Goal: Task Accomplishment & Management: Manage account settings

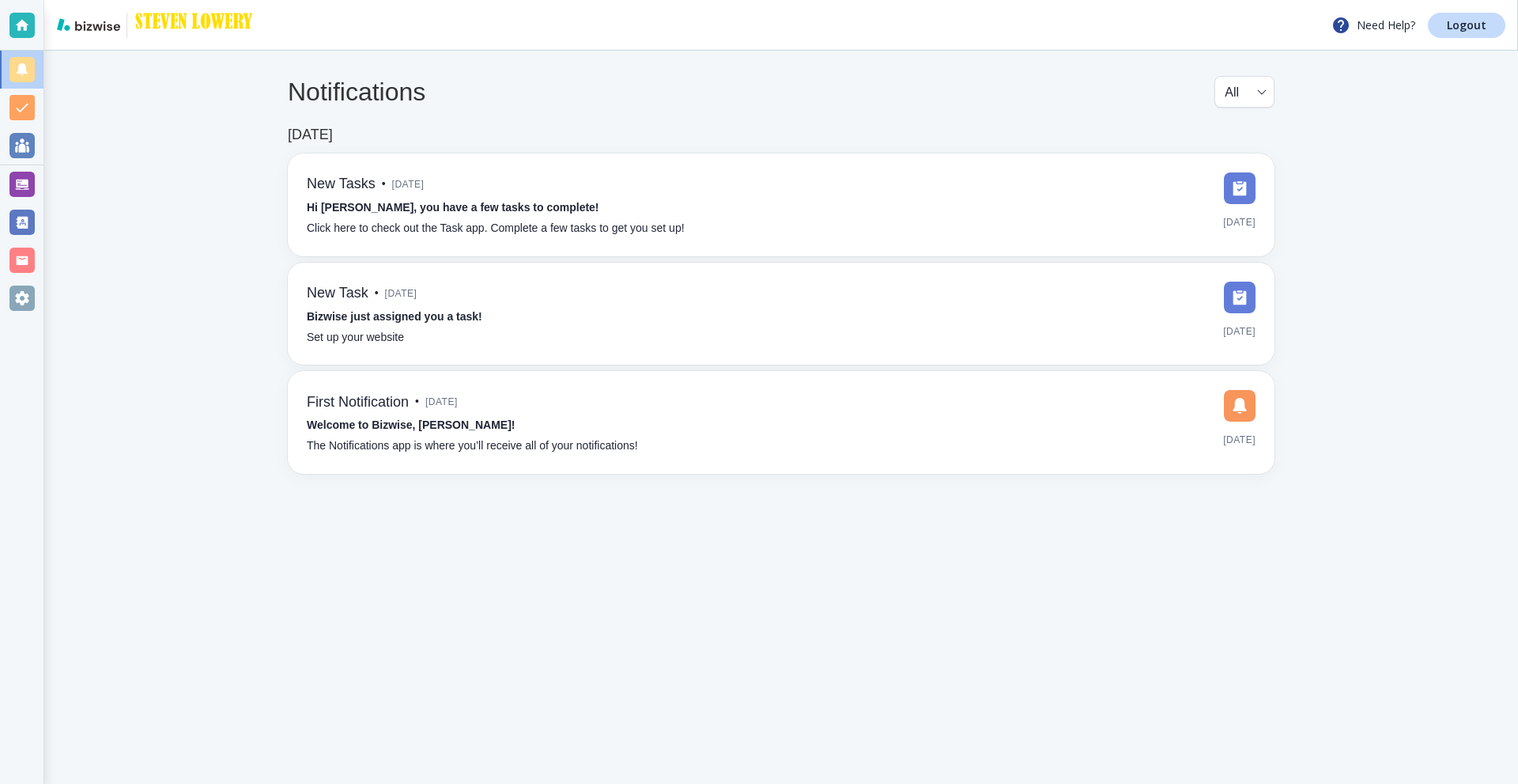
click at [21, 183] on div at bounding box center [22, 184] width 25 height 25
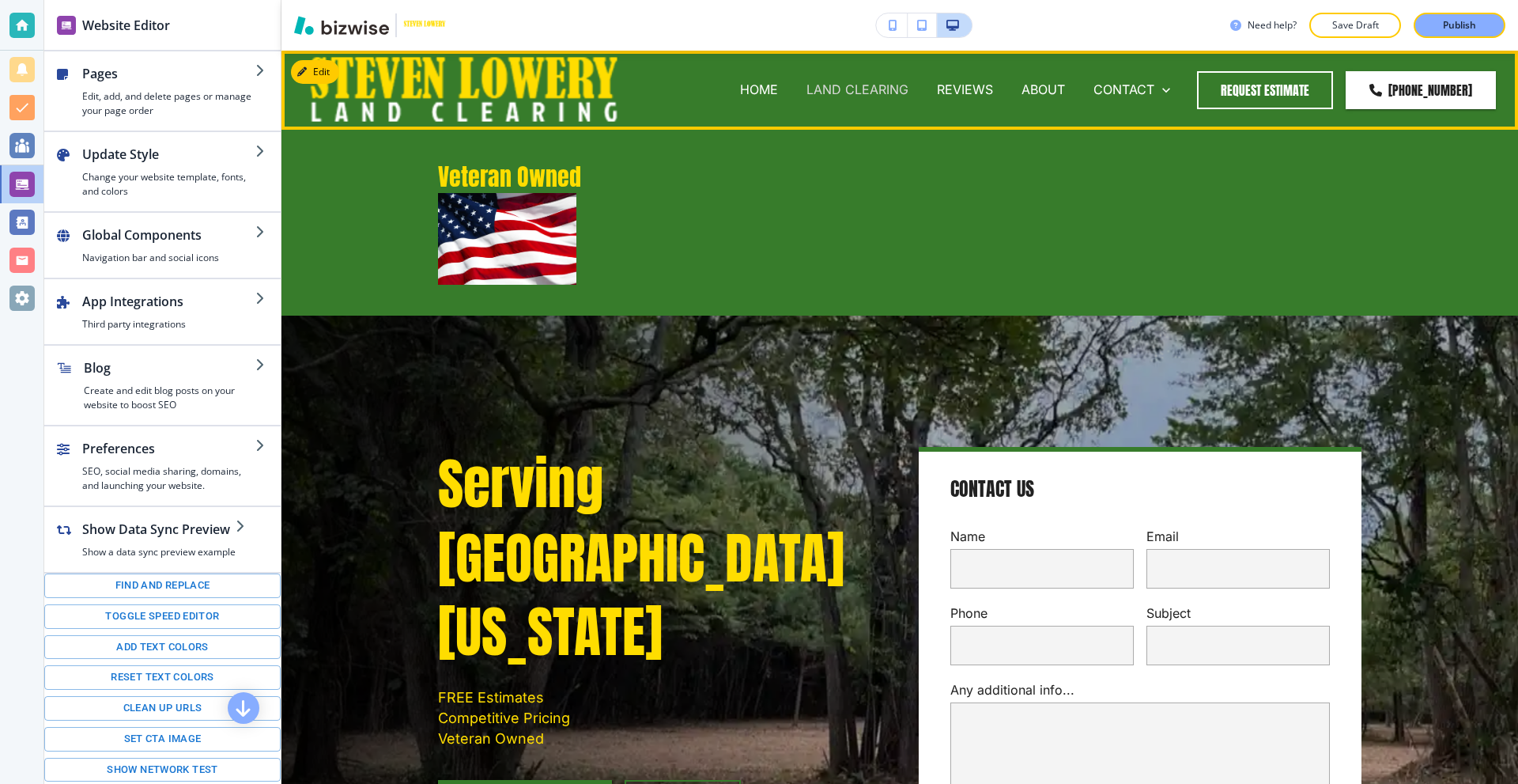
click at [845, 91] on p "LAND CLEARING" at bounding box center [857, 90] width 102 height 18
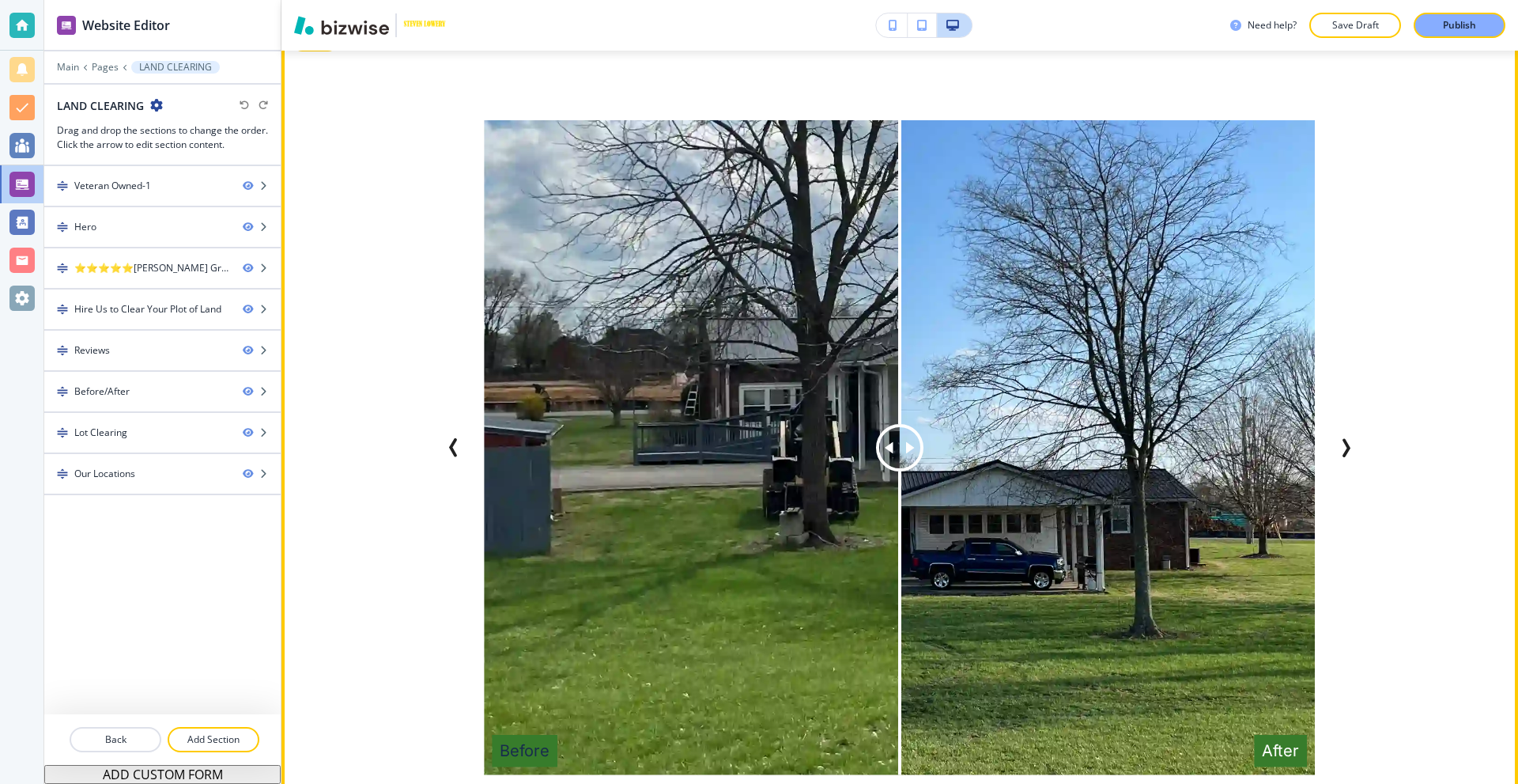
scroll to position [2530, 0]
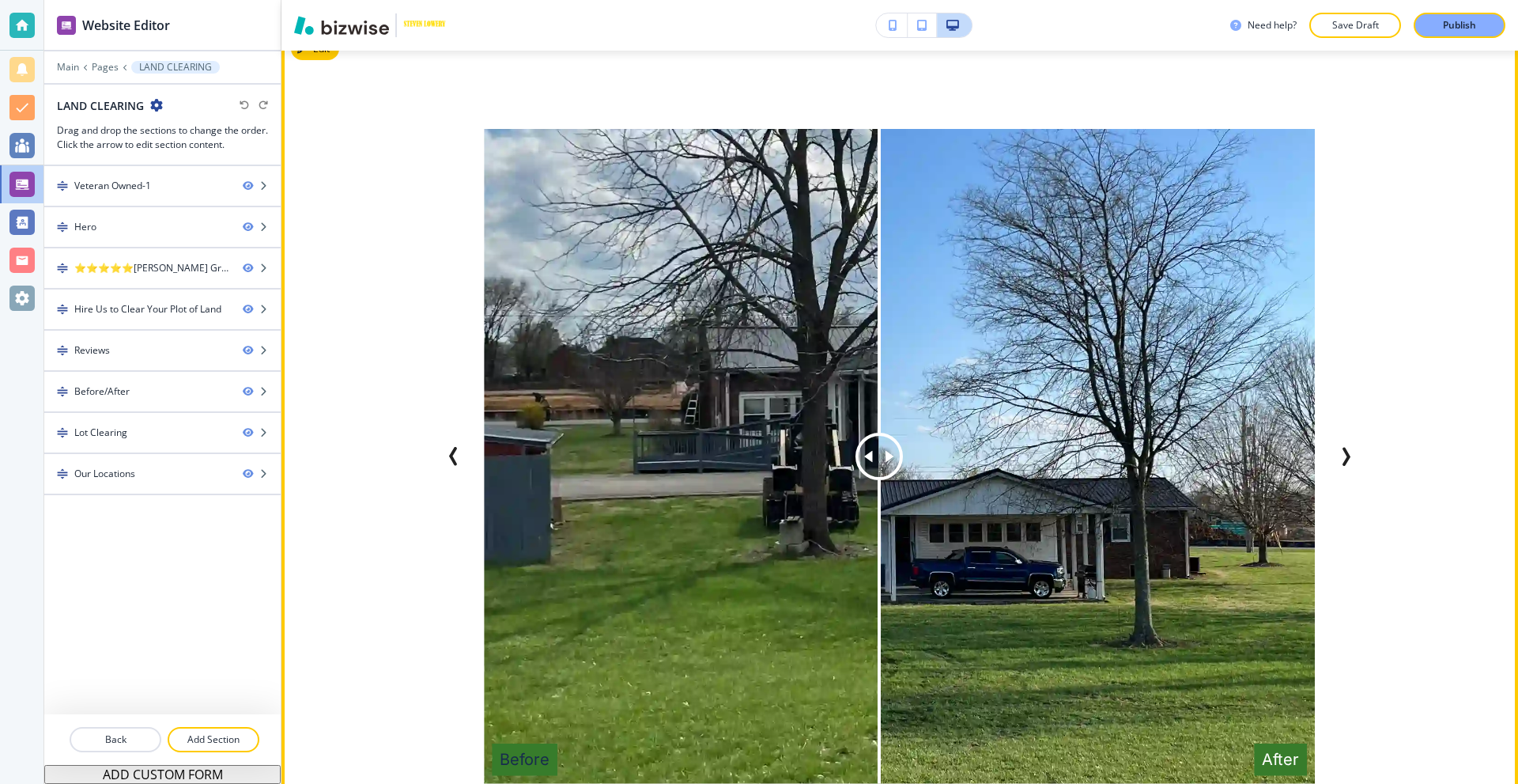
drag, startPoint x: 882, startPoint y: 462, endPoint x: 587, endPoint y: 357, distance: 313.1
click at [880, 498] on div at bounding box center [880, 456] width 0 height 655
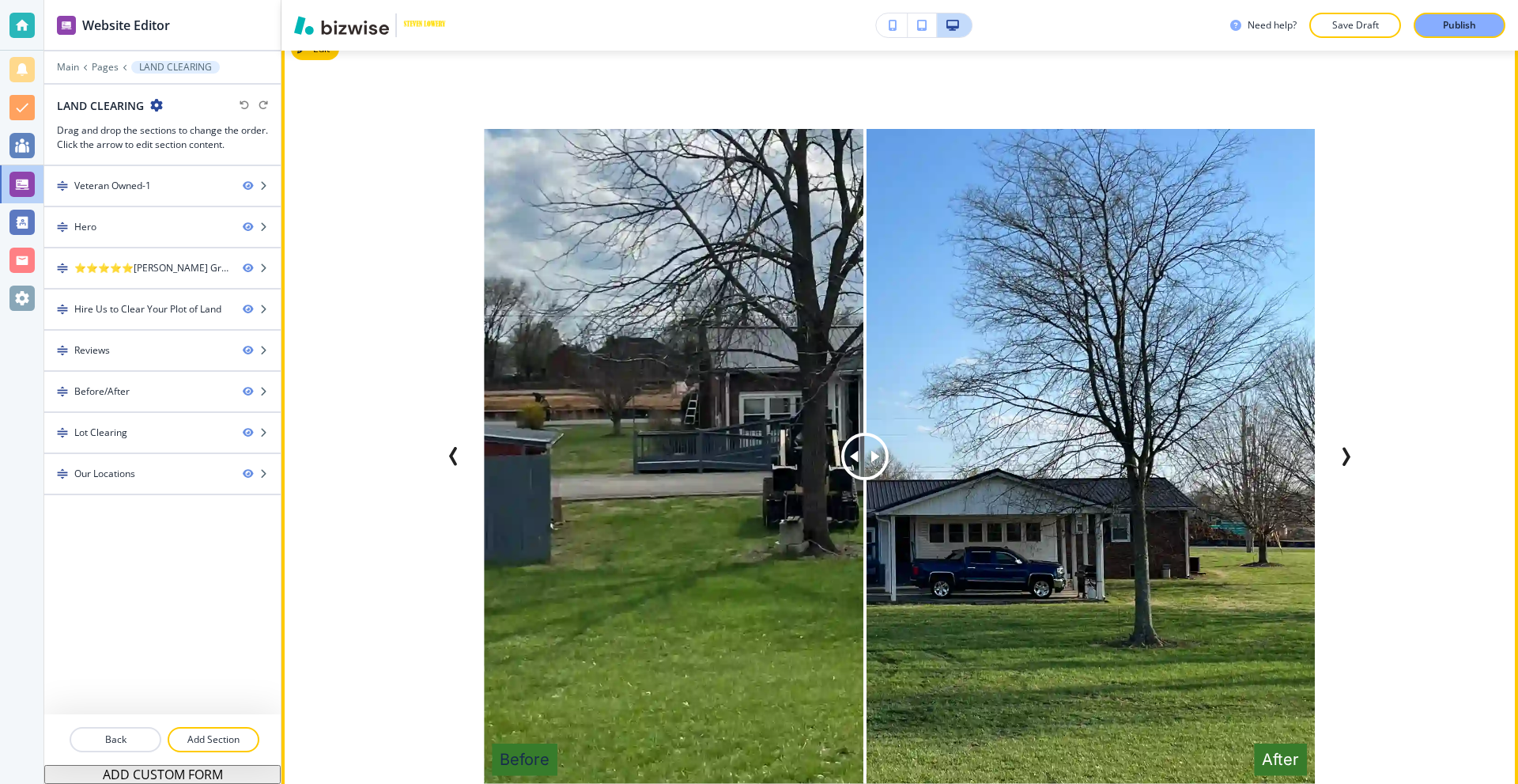
click at [1372, 452] on div "Before After Before After Before After Before After Before After Before After B…" at bounding box center [900, 475] width 1013 height 692
click at [1351, 452] on button "Next Slide" at bounding box center [1345, 456] width 31 height 31
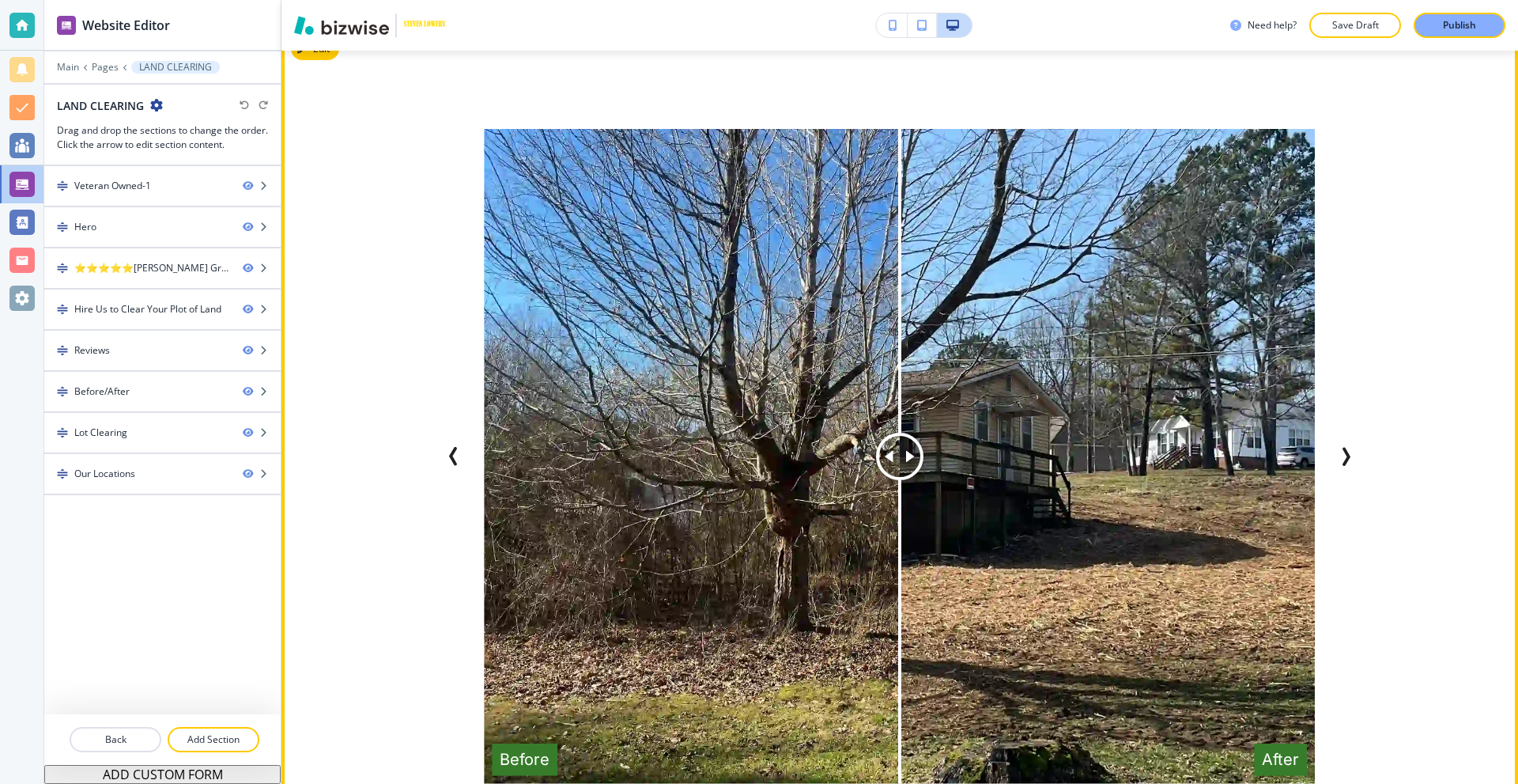
click at [444, 458] on icon "Previous Slide" at bounding box center [453, 456] width 19 height 19
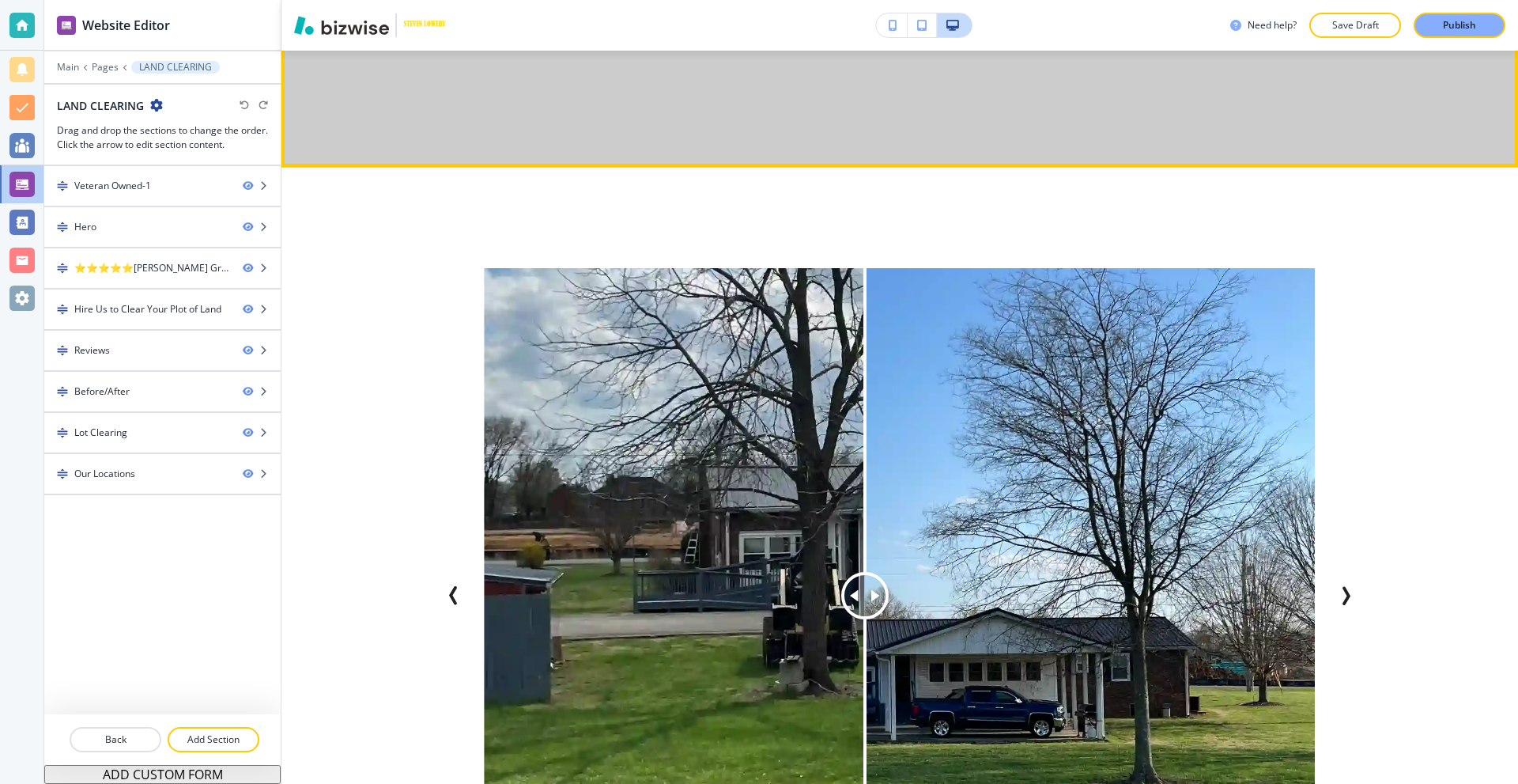
scroll to position [2372, 0]
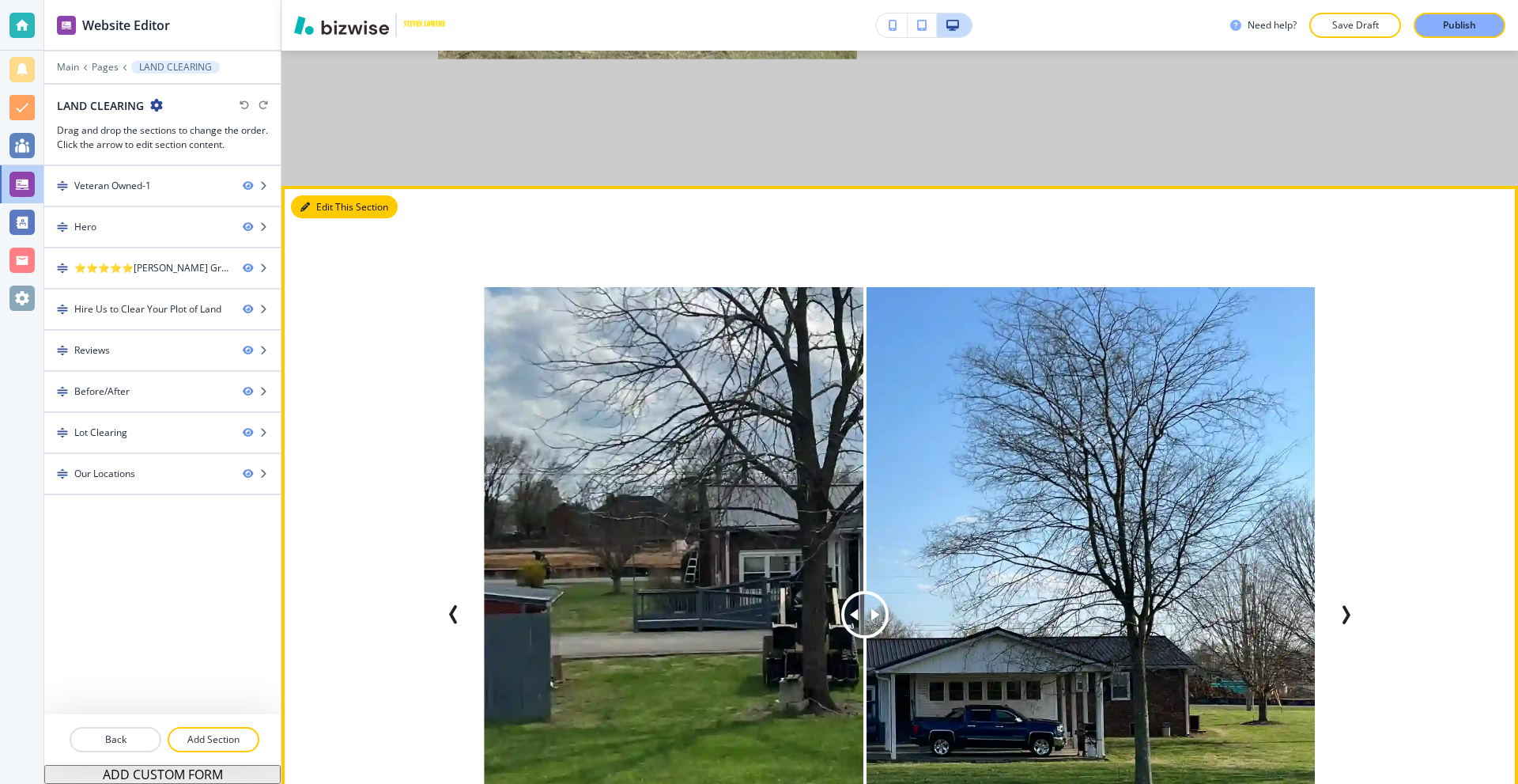
click at [320, 199] on div "Edit This Section Before After Before After Before After Before After Before Af…" at bounding box center [899, 640] width 1237 height 908
click at [322, 209] on button "Edit This Section" at bounding box center [344, 207] width 107 height 23
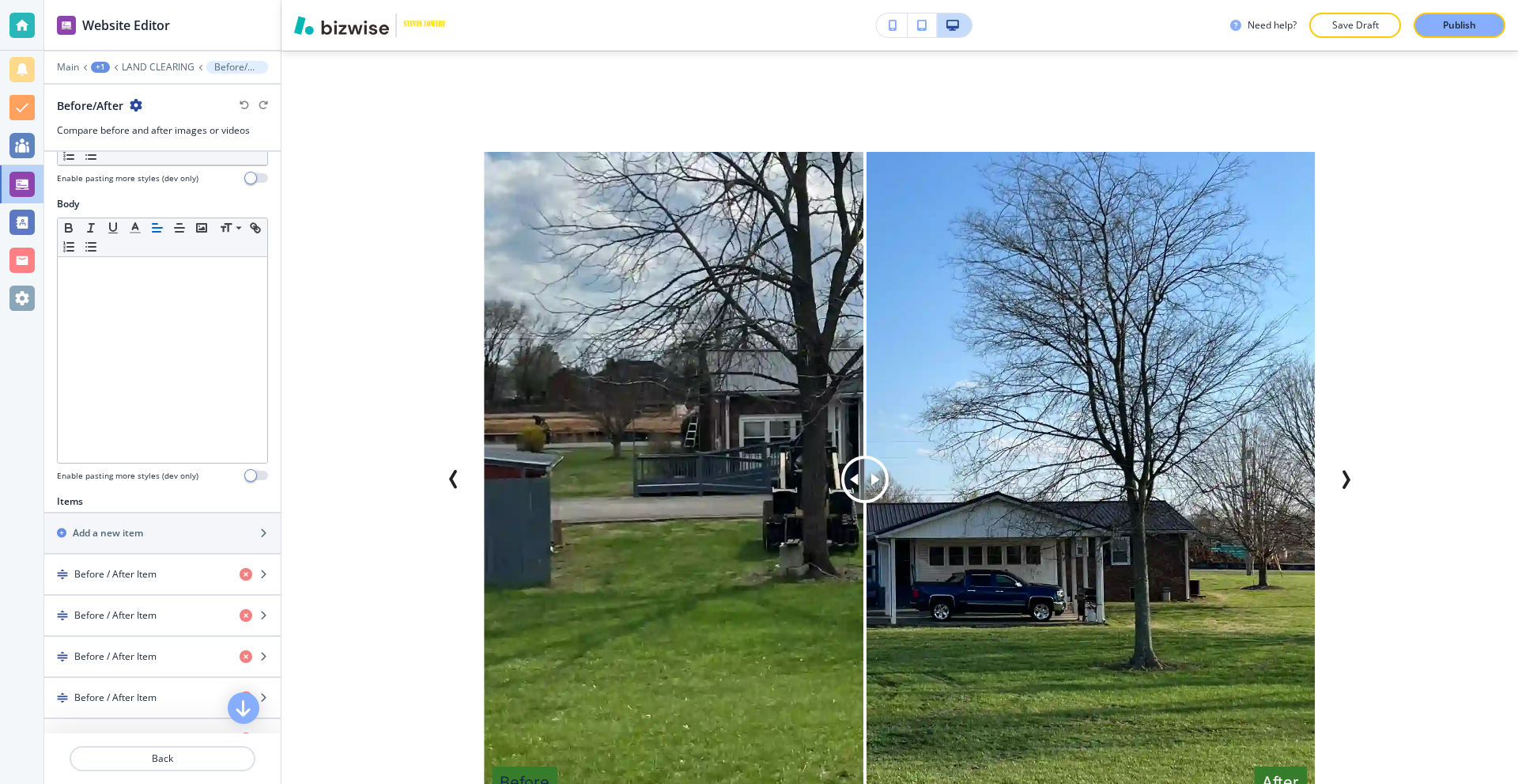
scroll to position [396, 0]
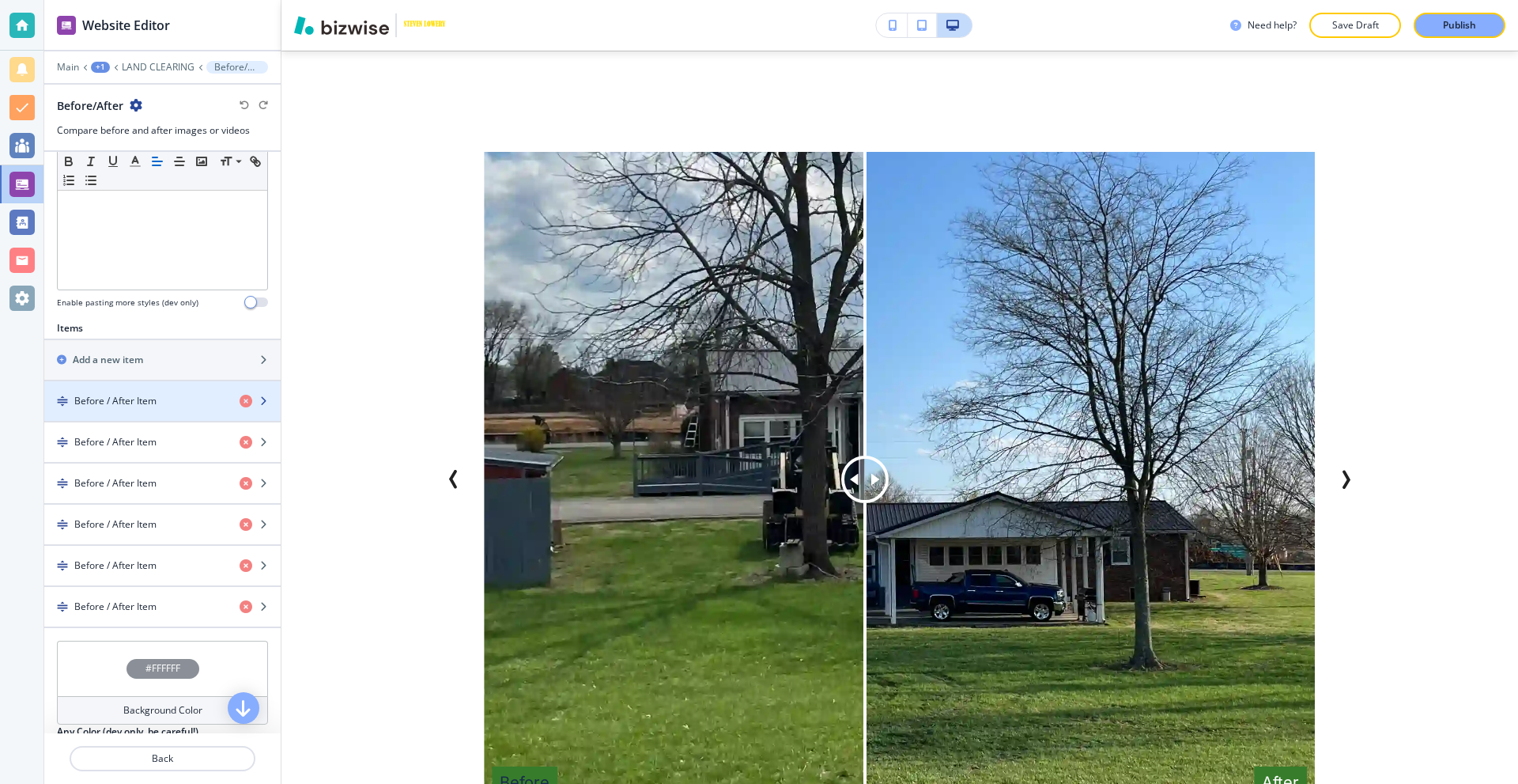
click at [141, 410] on div "button" at bounding box center [162, 414] width 237 height 13
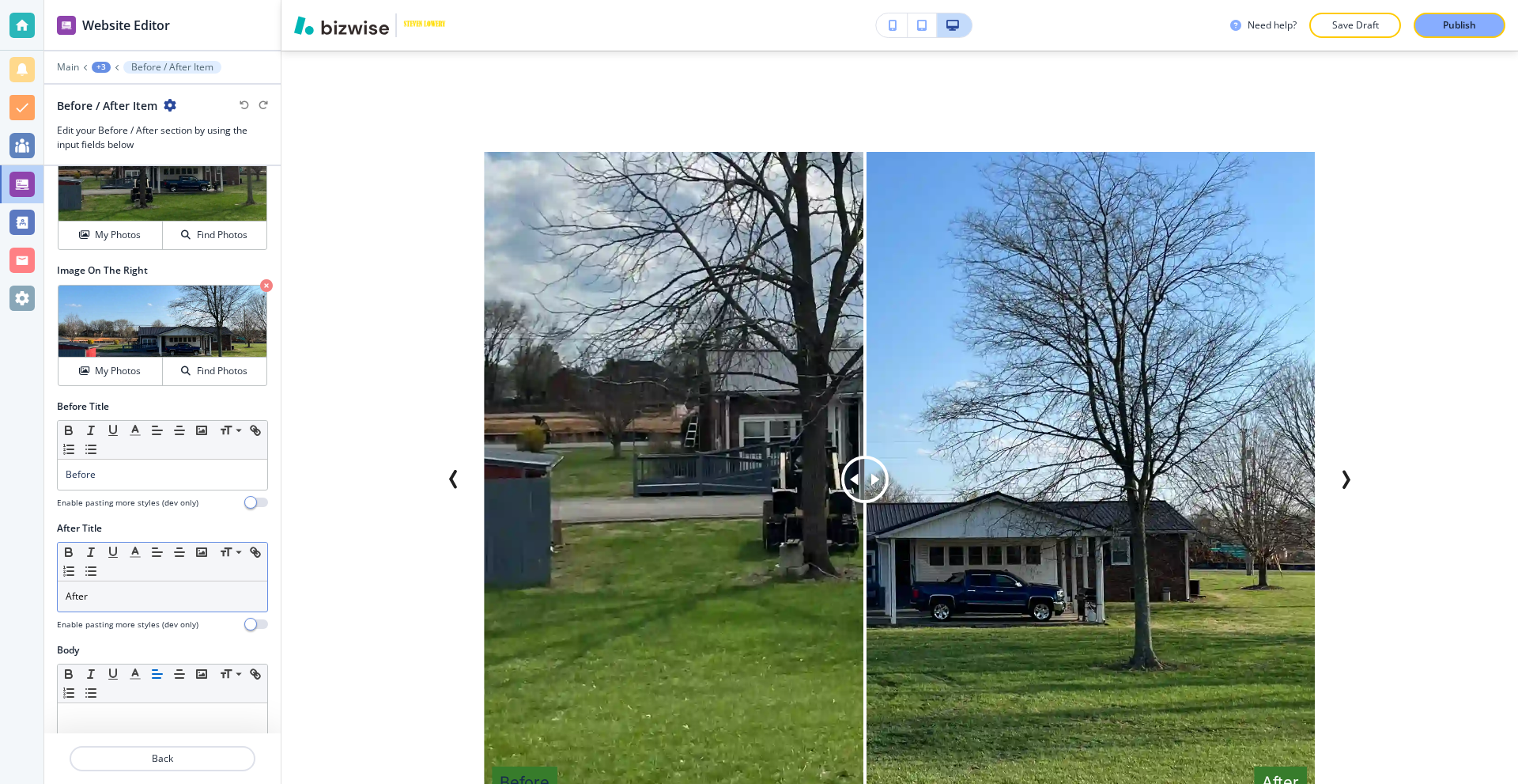
scroll to position [0, 0]
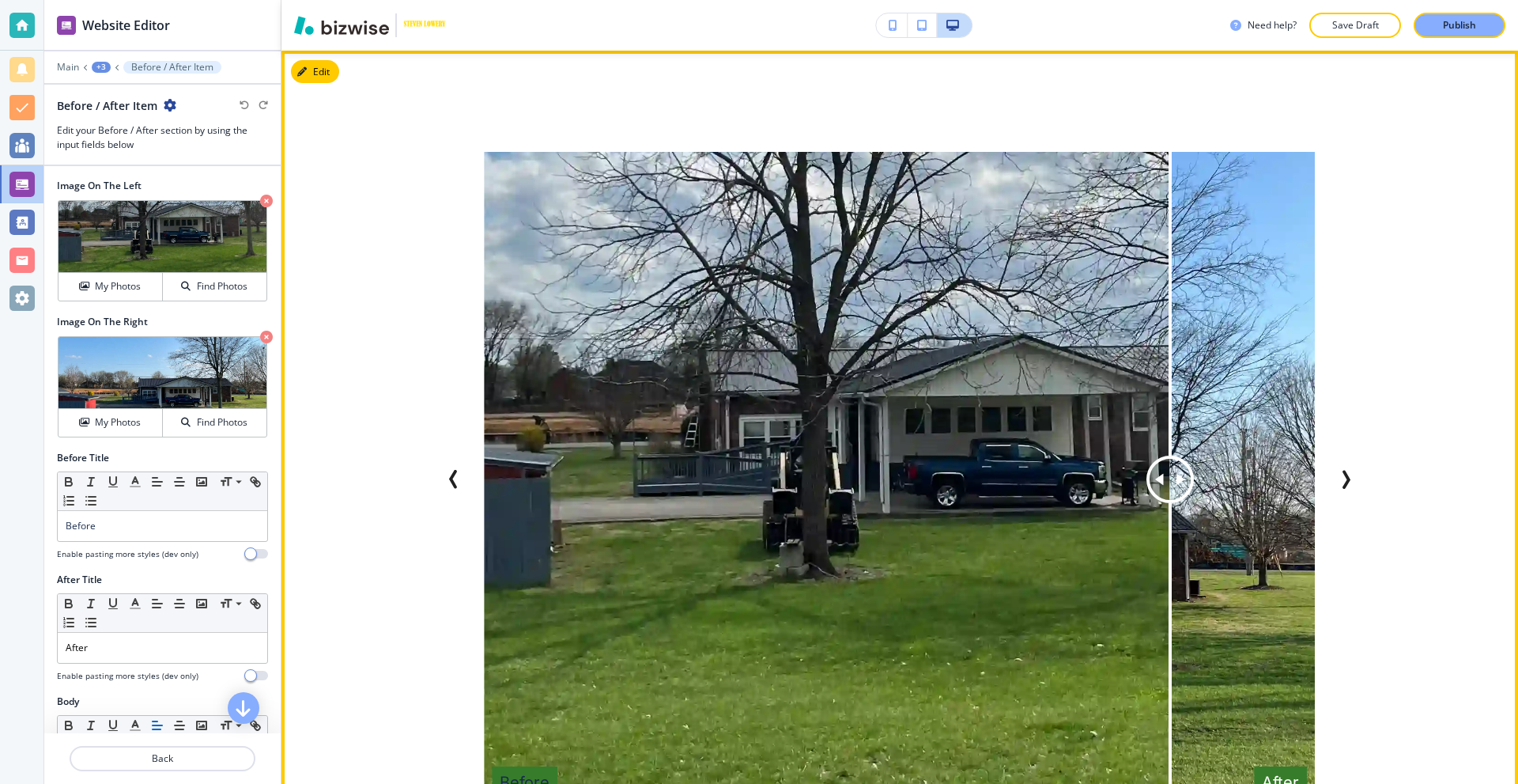
drag, startPoint x: 874, startPoint y: 482, endPoint x: 844, endPoint y: 456, distance: 39.7
click at [1147, 475] on div at bounding box center [1170, 479] width 48 height 48
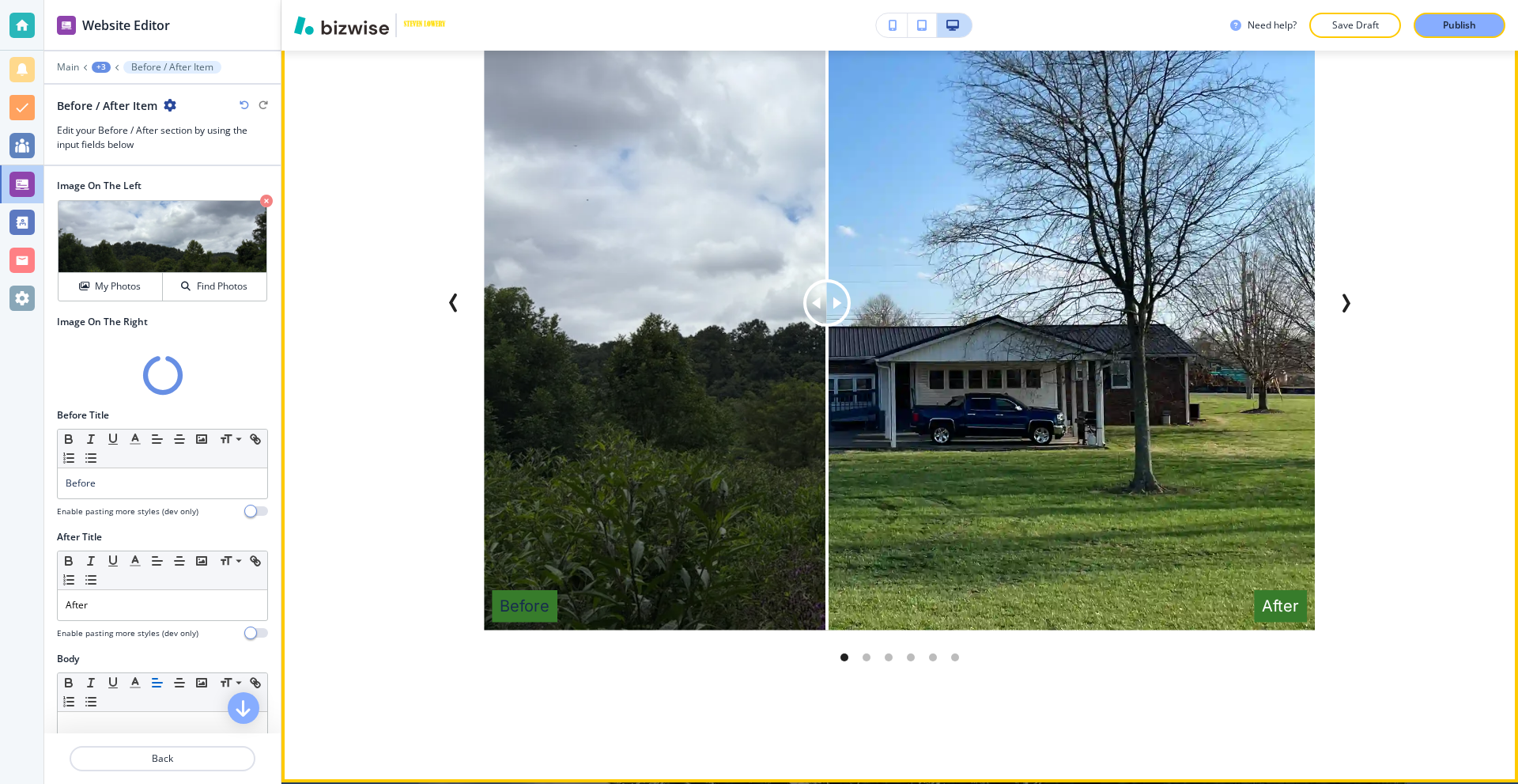
scroll to position [2744, 0]
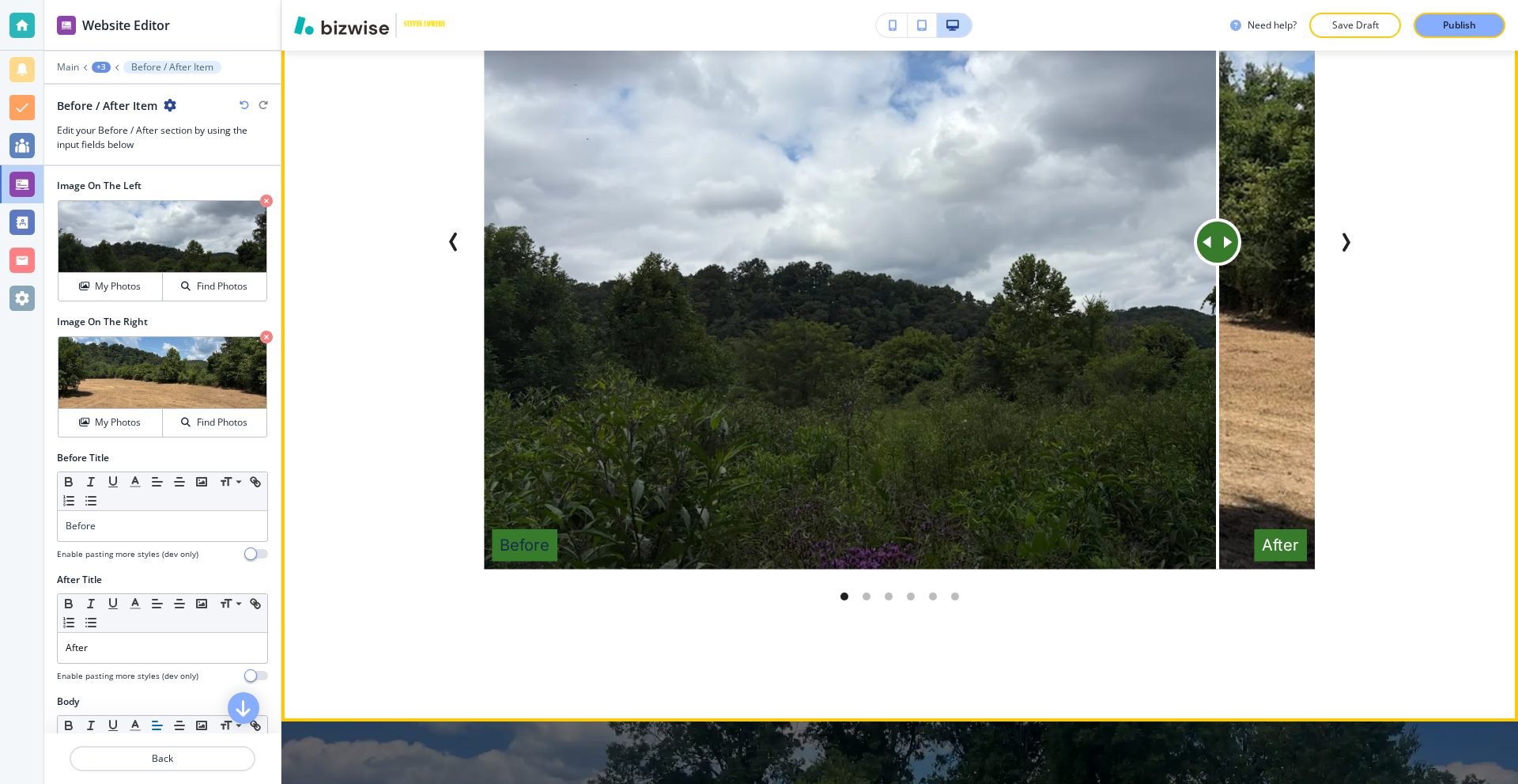
drag, startPoint x: 745, startPoint y: 237, endPoint x: 1211, endPoint y: 268, distance: 467.0
click at [1218, 268] on div at bounding box center [1218, 242] width 0 height 655
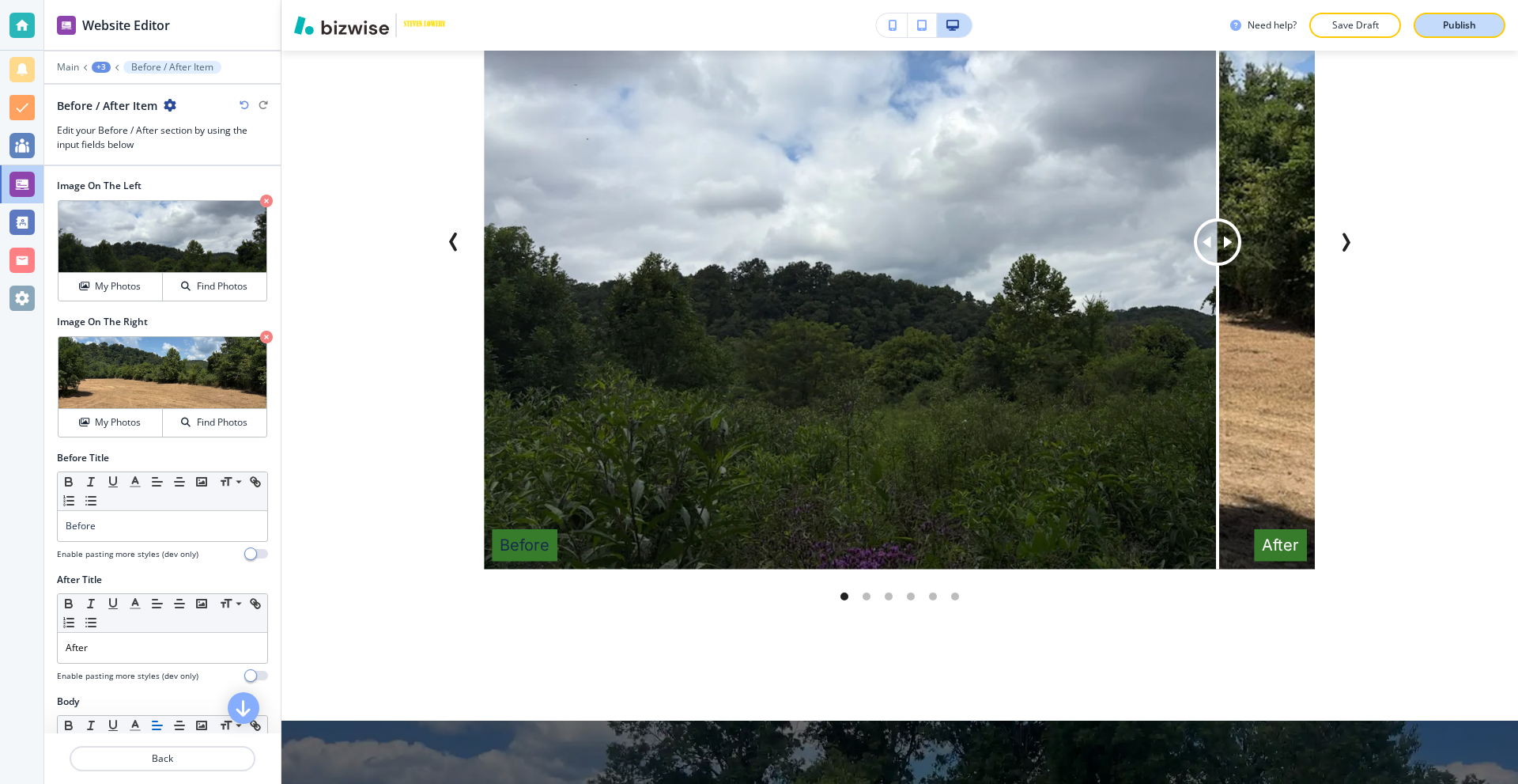
click at [1431, 30] on button "Publish" at bounding box center [1460, 25] width 92 height 25
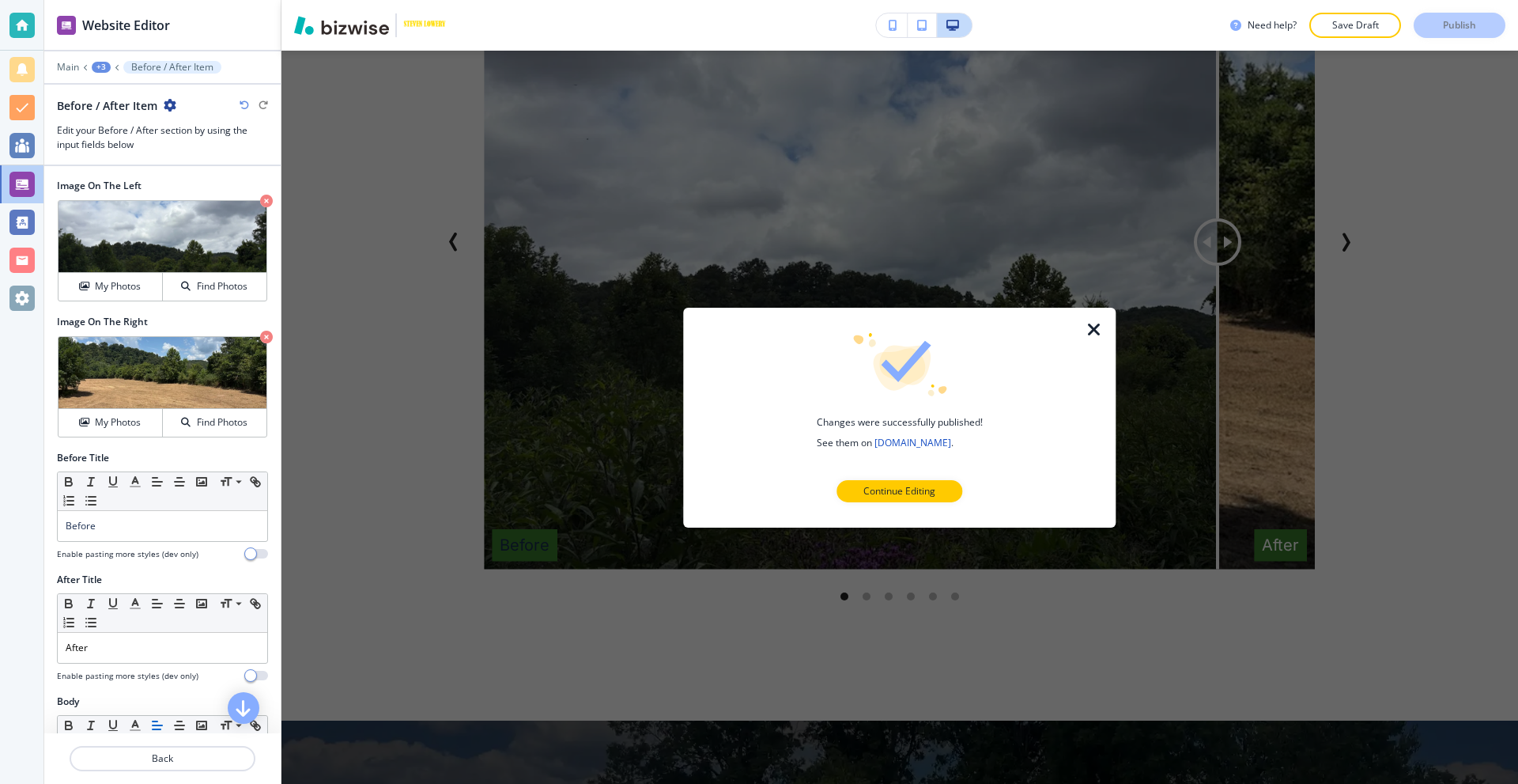
click at [1101, 323] on icon "button" at bounding box center [1094, 328] width 19 height 19
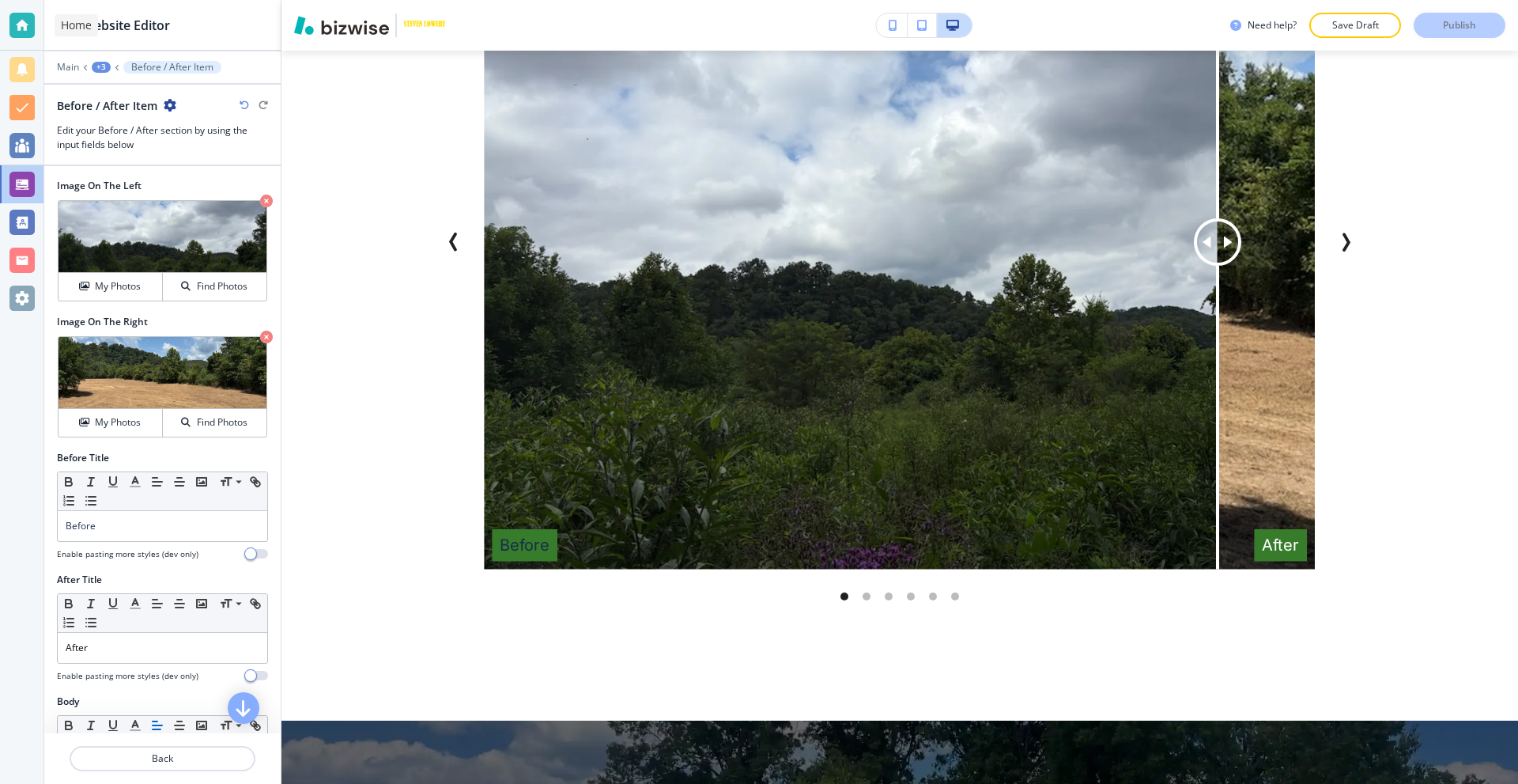
click at [23, 24] on div at bounding box center [22, 25] width 25 height 25
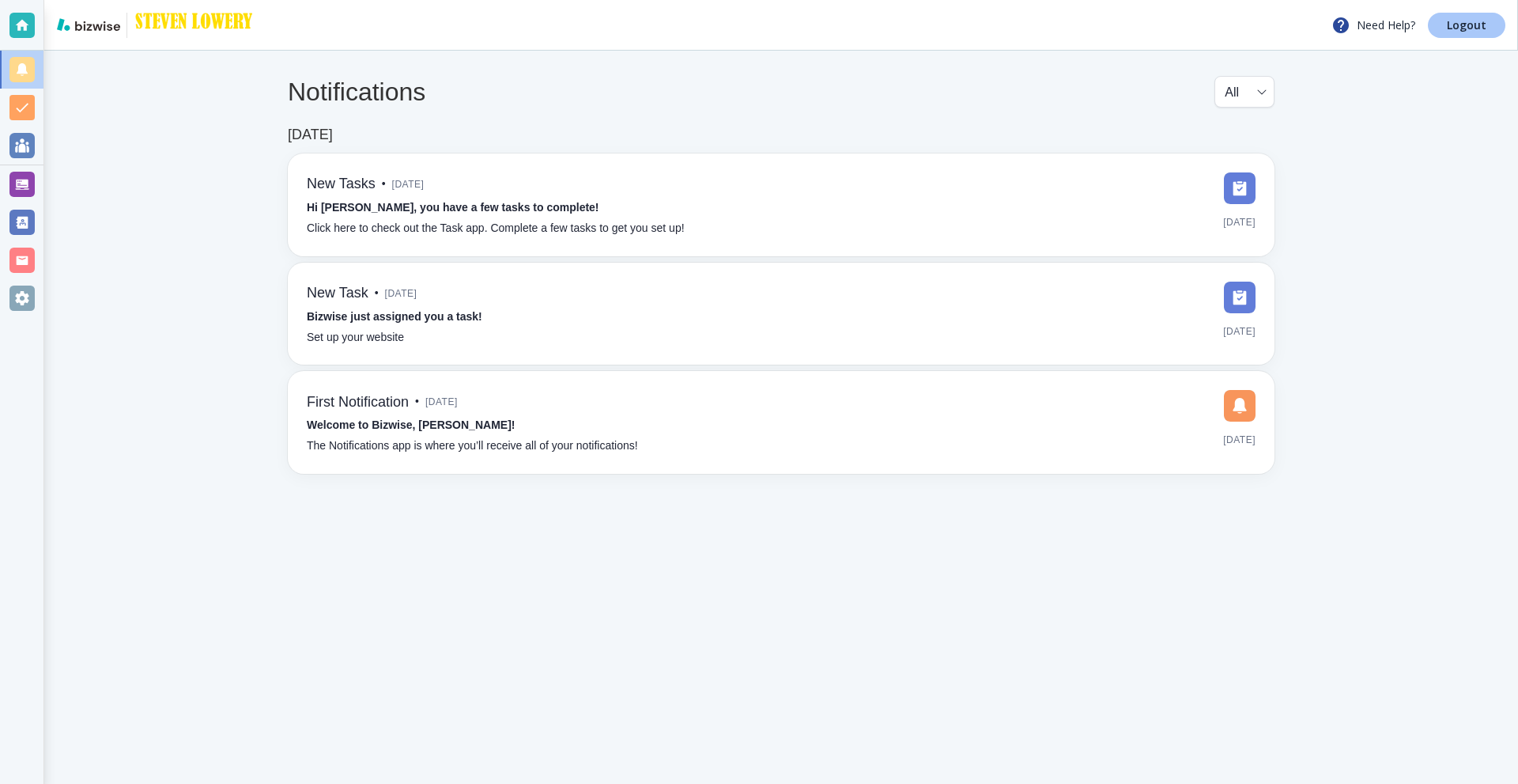
click at [1471, 22] on p "Logout" at bounding box center [1467, 25] width 40 height 11
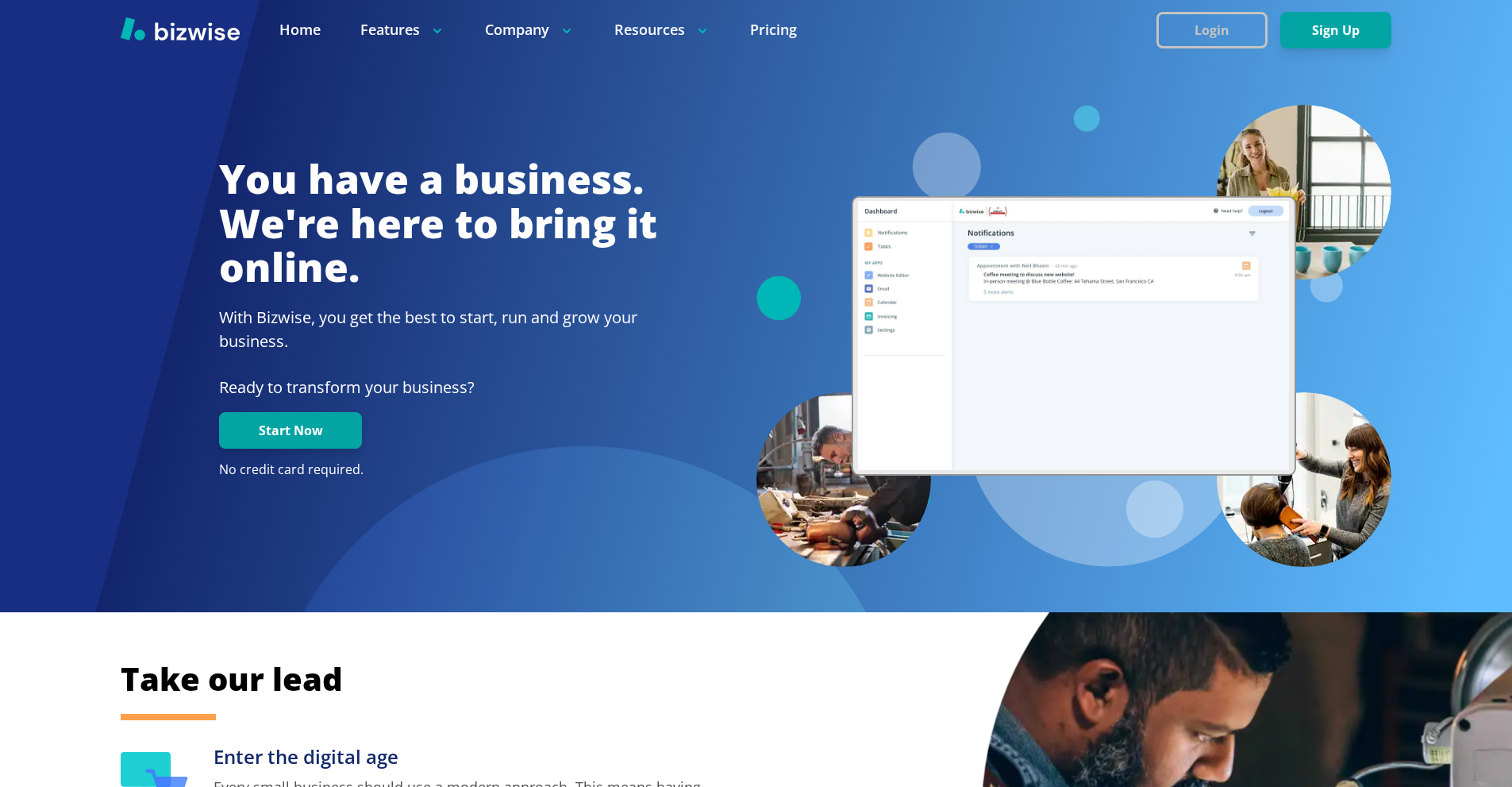
click at [1195, 35] on button "Login" at bounding box center [1211, 30] width 111 height 36
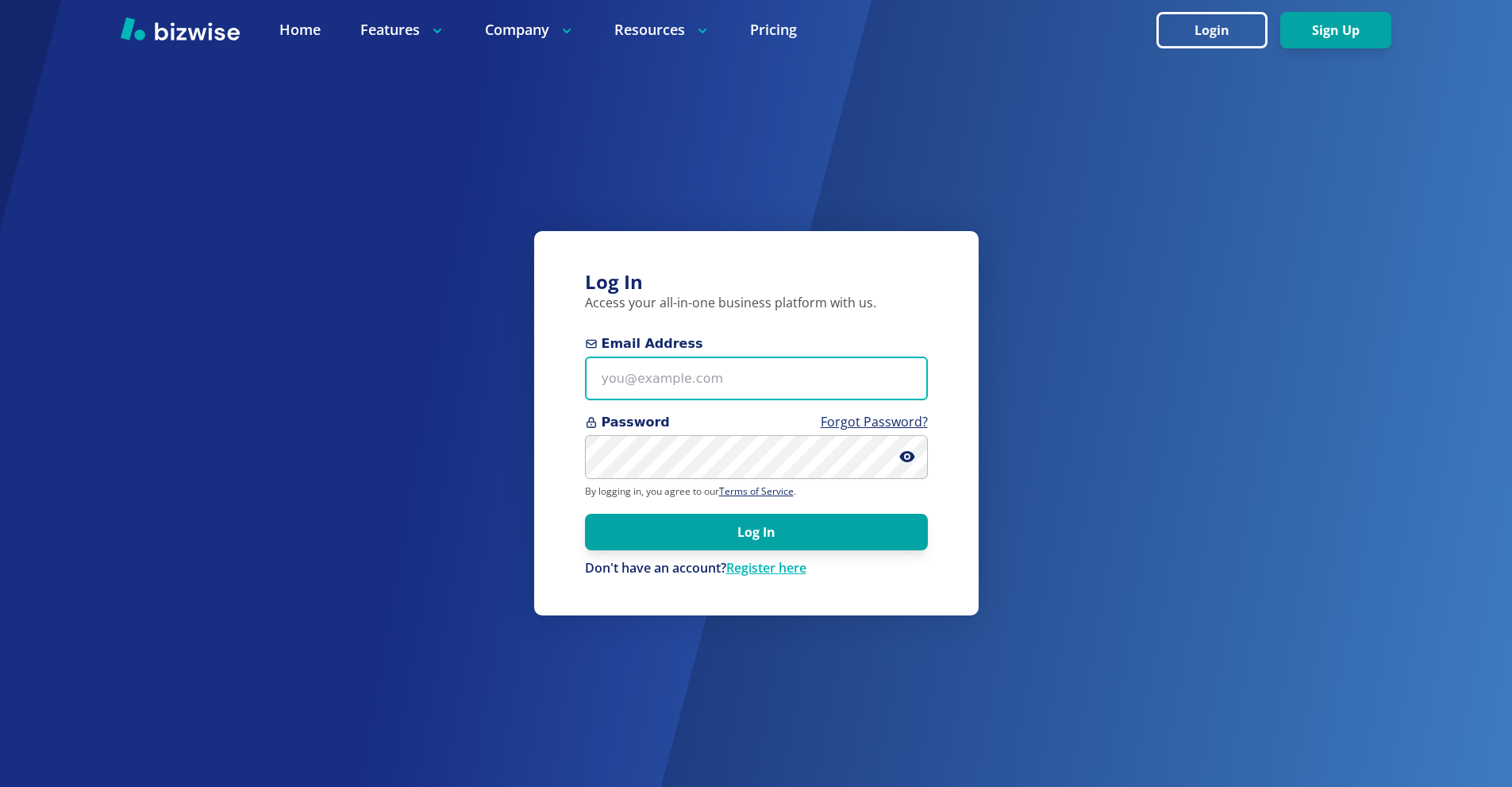
click at [781, 374] on input "Email Address" at bounding box center [756, 378] width 343 height 43
paste input "[EMAIL_ADDRESS][DOMAIN_NAME]"
type input "[EMAIL_ADDRESS][DOMAIN_NAME]"
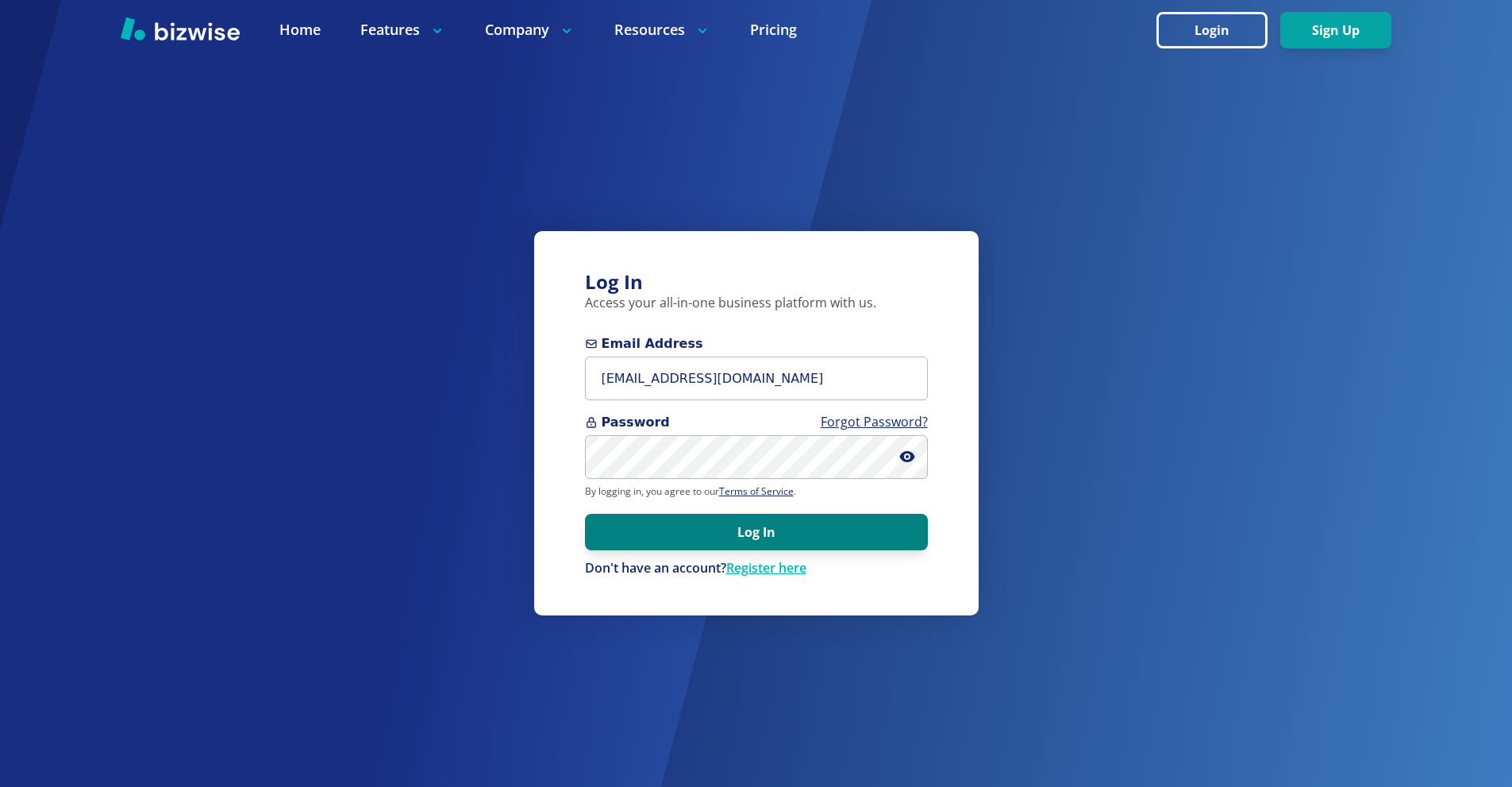
click at [752, 534] on button "Log In" at bounding box center [756, 532] width 343 height 36
